Goal: Answer question/provide support: Share knowledge or assist other users

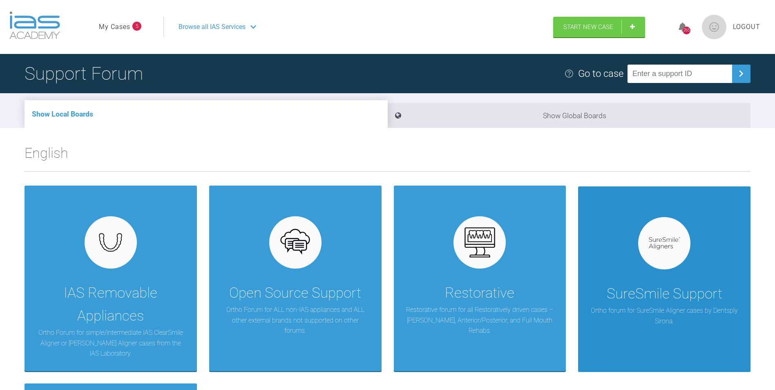
click at [688, 243] on div at bounding box center [664, 243] width 52 height 52
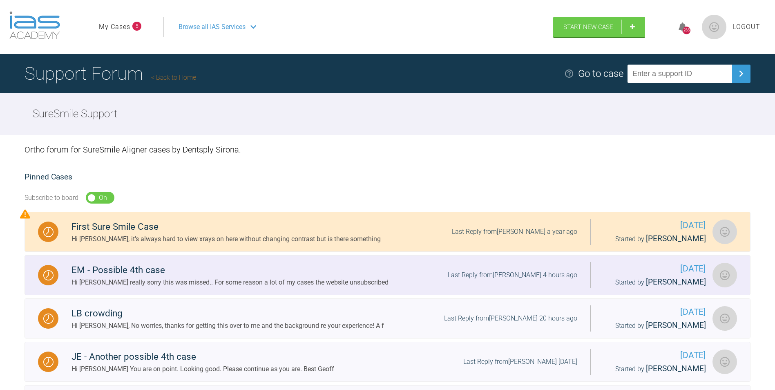
click at [202, 273] on div "EM - Possible 4th case" at bounding box center [229, 270] width 317 height 15
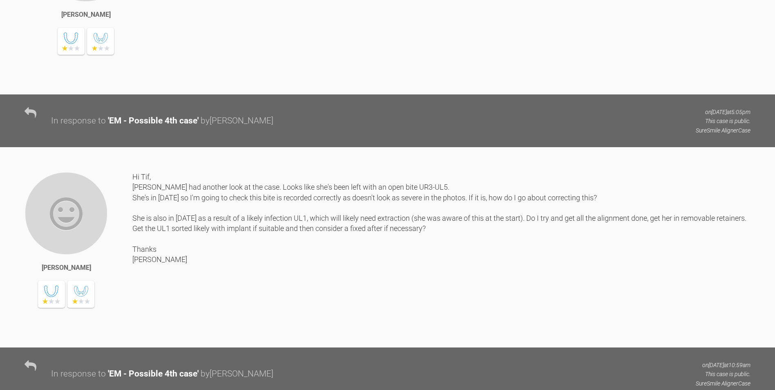
scroll to position [7290, 0]
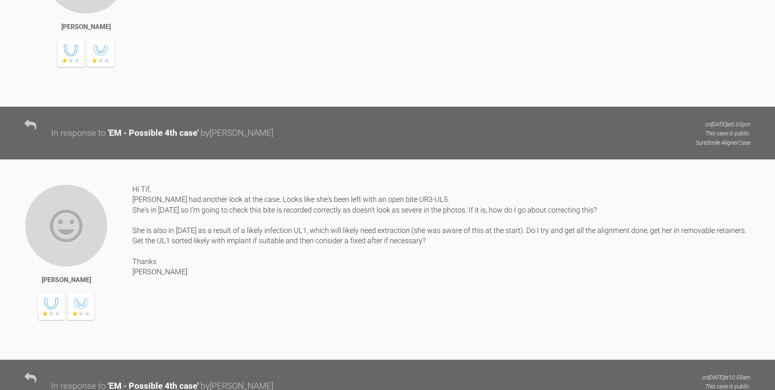
drag, startPoint x: 225, startPoint y: 169, endPoint x: 256, endPoint y: 179, distance: 32.4
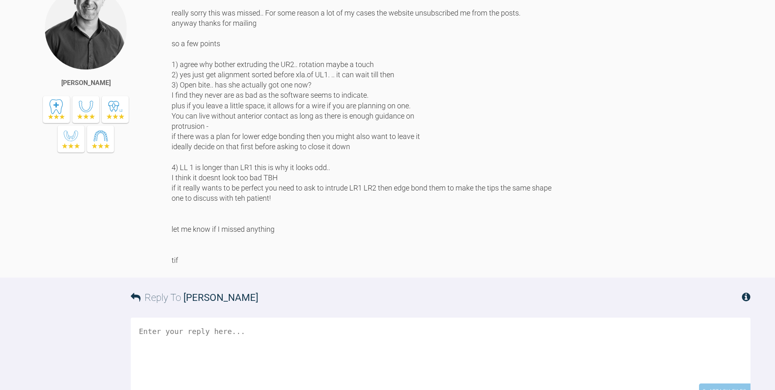
scroll to position [7821, 0]
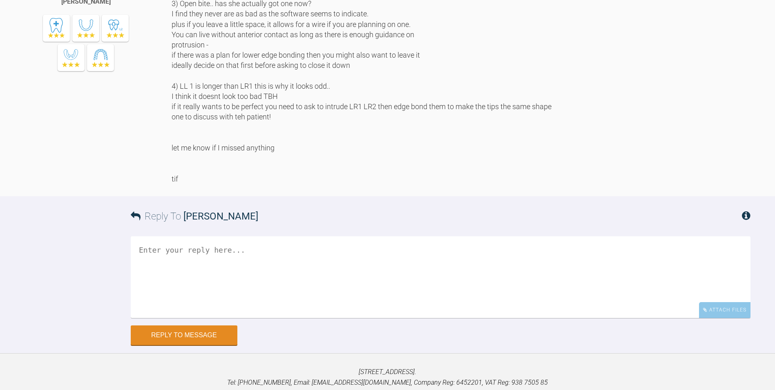
drag, startPoint x: 219, startPoint y: 143, endPoint x: 269, endPoint y: 201, distance: 77.0
drag, startPoint x: 269, startPoint y: 201, endPoint x: 279, endPoint y: 207, distance: 11.4
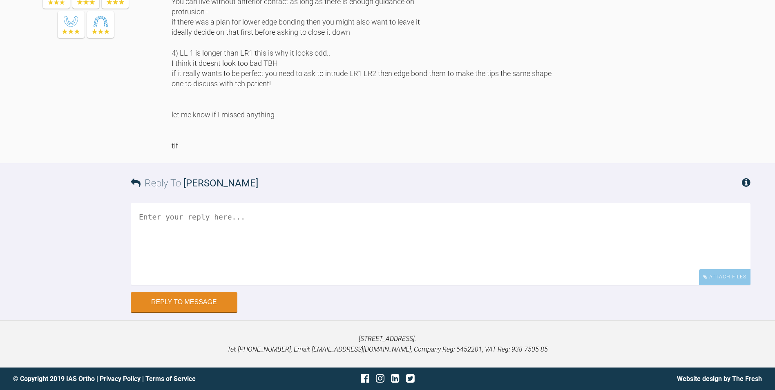
scroll to position [8148, 0]
drag, startPoint x: 202, startPoint y: 141, endPoint x: 242, endPoint y: 155, distance: 42.4
click at [242, 150] on div "Hi [PERSON_NAME] really sorry this was missed.. For some reason a lot of my cas…" at bounding box center [461, 12] width 579 height 278
click at [386, 105] on div "Hi [PERSON_NAME] really sorry this was missed.. For some reason a lot of my cas…" at bounding box center [461, 12] width 579 height 278
drag, startPoint x: 192, startPoint y: 114, endPoint x: 321, endPoint y: 121, distance: 129.6
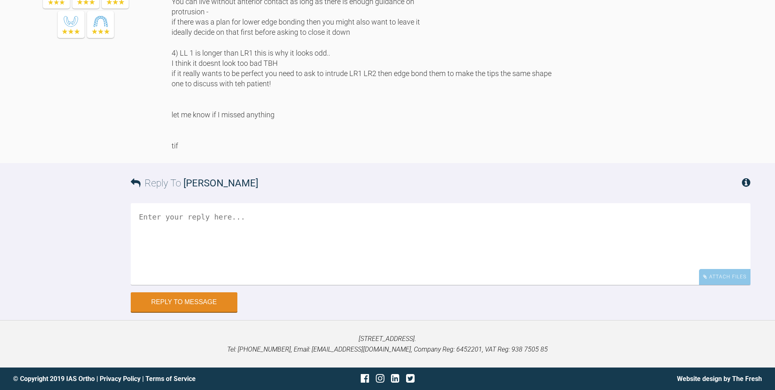
click at [321, 121] on div "Hi [PERSON_NAME] really sorry this was missed.. For some reason a lot of my cas…" at bounding box center [461, 12] width 579 height 278
drag, startPoint x: 321, startPoint y: 121, endPoint x: 349, endPoint y: 122, distance: 28.2
click at [349, 122] on div "Hi [PERSON_NAME] really sorry this was missed.. For some reason a lot of my cas…" at bounding box center [461, 12] width 579 height 278
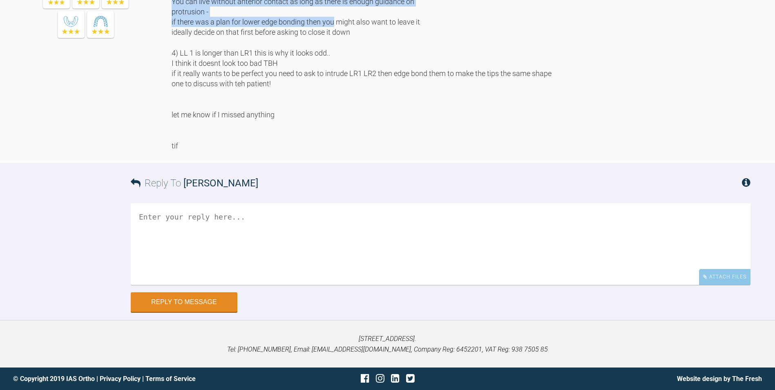
drag, startPoint x: 319, startPoint y: 130, endPoint x: 361, endPoint y: 172, distance: 59.5
click at [361, 150] on div "Hi [PERSON_NAME] really sorry this was missed.. For some reason a lot of my cas…" at bounding box center [461, 12] width 579 height 278
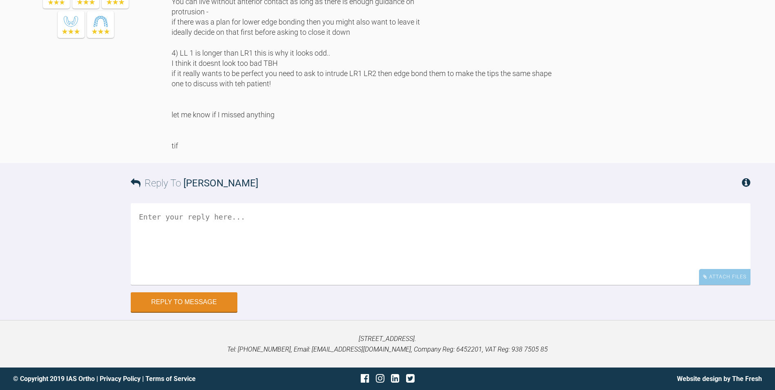
drag, startPoint x: 361, startPoint y: 172, endPoint x: 467, endPoint y: 174, distance: 105.4
click at [467, 150] on div "Hi [PERSON_NAME] really sorry this was missed.. For some reason a lot of my cas…" at bounding box center [461, 12] width 579 height 278
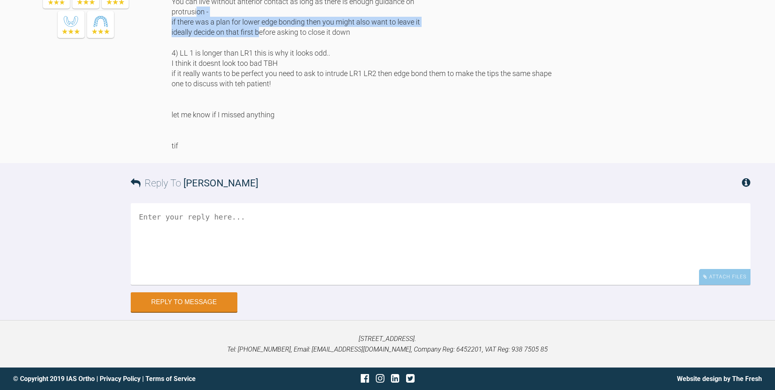
drag, startPoint x: 176, startPoint y: 173, endPoint x: 286, endPoint y: 185, distance: 110.9
click at [286, 150] on div "Hi [PERSON_NAME] really sorry this was missed.. For some reason a lot of my cas…" at bounding box center [461, 12] width 579 height 278
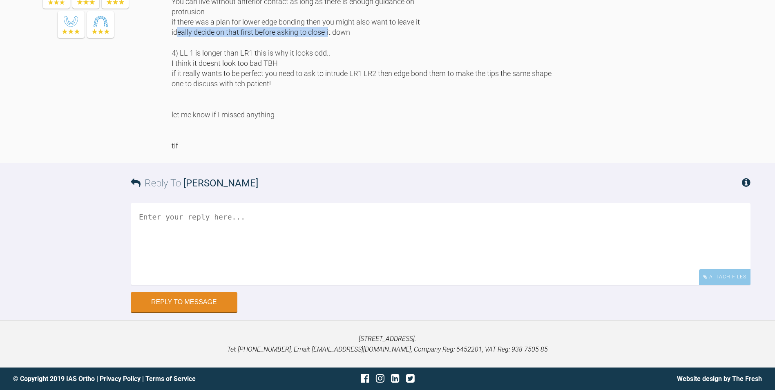
drag, startPoint x: 200, startPoint y: 185, endPoint x: 319, endPoint y: 199, distance: 120.1
click at [319, 150] on div "Hi [PERSON_NAME] really sorry this was missed.. For some reason a lot of my cas…" at bounding box center [461, 12] width 579 height 278
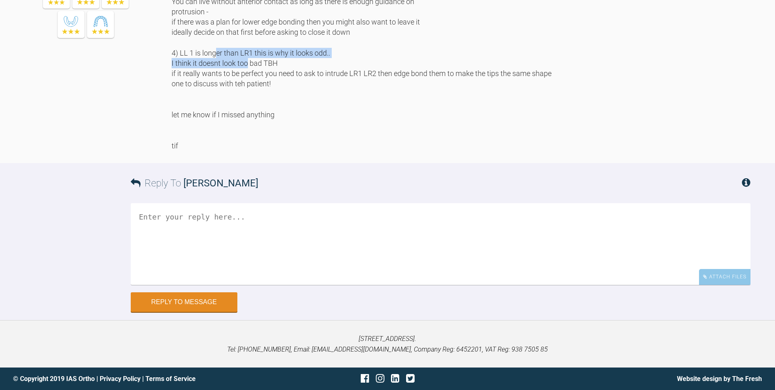
drag, startPoint x: 241, startPoint y: 203, endPoint x: 341, endPoint y: 214, distance: 100.6
click at [341, 150] on div "Hi [PERSON_NAME] really sorry this was missed.. For some reason a lot of my cas…" at bounding box center [461, 12] width 579 height 278
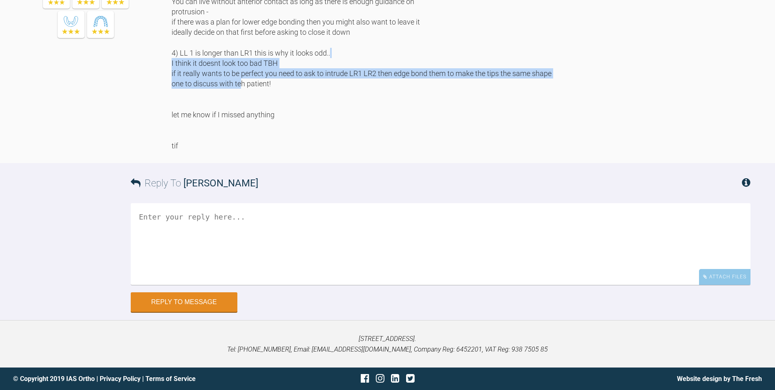
drag, startPoint x: 187, startPoint y: 216, endPoint x: 266, endPoint y: 240, distance: 82.3
click at [266, 150] on div "Hi [PERSON_NAME] really sorry this was missed.. For some reason a lot of my cas…" at bounding box center [461, 12] width 579 height 278
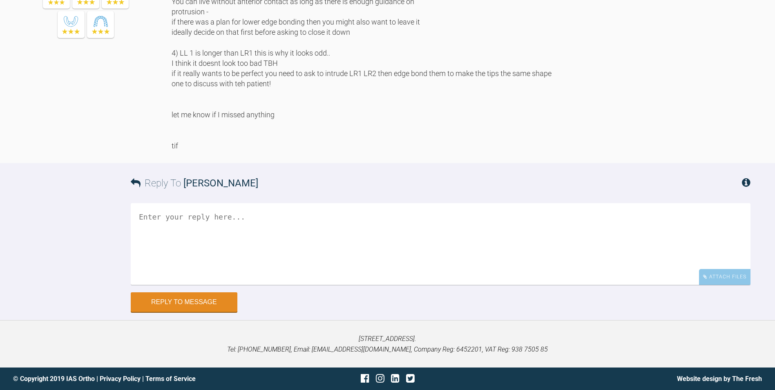
drag, startPoint x: 266, startPoint y: 240, endPoint x: 411, endPoint y: 237, distance: 144.6
click at [428, 150] on div "Hi [PERSON_NAME] really sorry this was missed.. For some reason a lot of my cas…" at bounding box center [461, 12] width 579 height 278
